Goal: Information Seeking & Learning: Learn about a topic

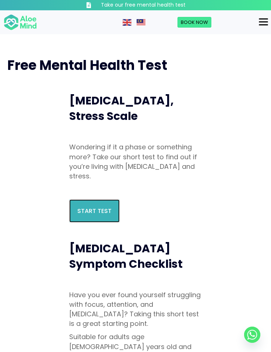
click at [95, 210] on span "Start Test" at bounding box center [94, 211] width 34 height 8
